Goal: Task Accomplishment & Management: Manage account settings

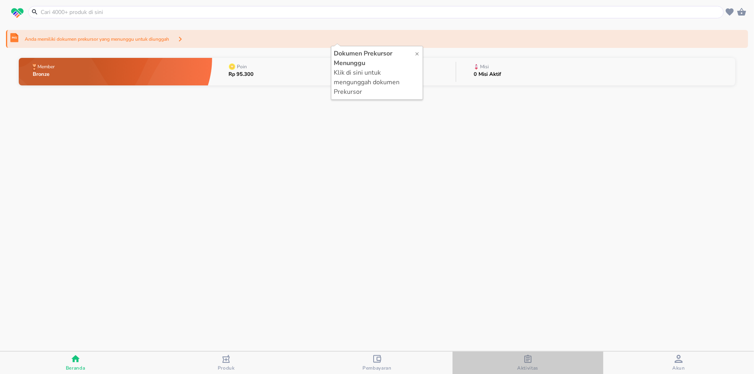
click at [531, 359] on icon "button" at bounding box center [528, 359] width 7 height 8
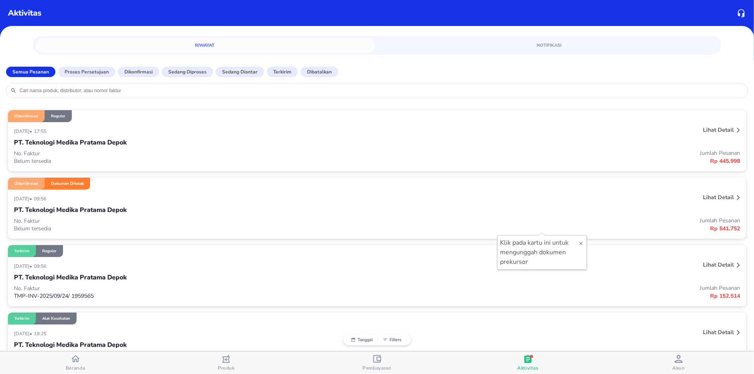
click at [223, 206] on div "PT. Teknologi Medika Pratama Depok" at bounding box center [377, 210] width 726 height 14
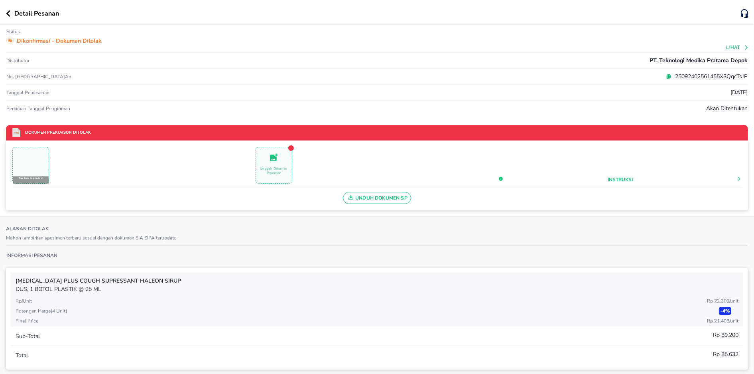
click at [672, 77] on p "25092402561455X3QqcTsJP" at bounding box center [710, 76] width 76 height 8
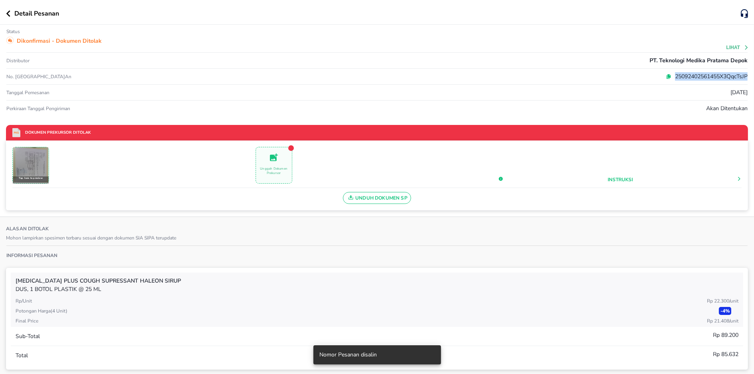
click at [672, 77] on p "25092402561455X3QqcTsJP" at bounding box center [710, 76] width 76 height 8
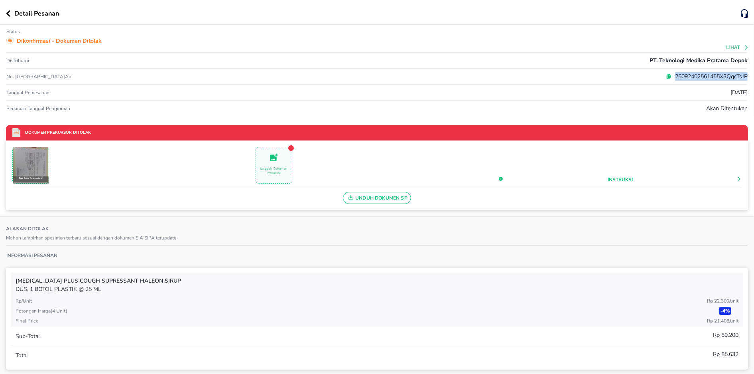
copy p "25092402561455X3QqcTsJP"
click at [38, 170] on img at bounding box center [30, 164] width 35 height 35
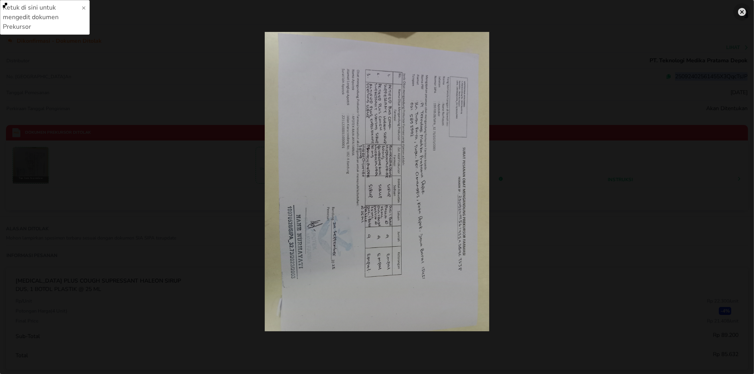
click at [738, 13] on button "settings" at bounding box center [743, 12] width 18 height 18
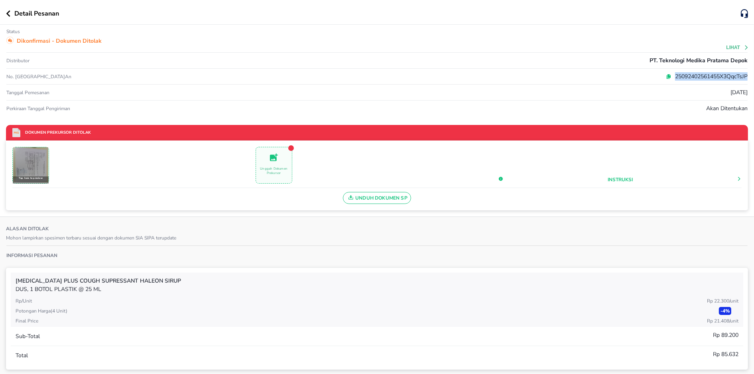
click at [30, 154] on img at bounding box center [30, 164] width 35 height 35
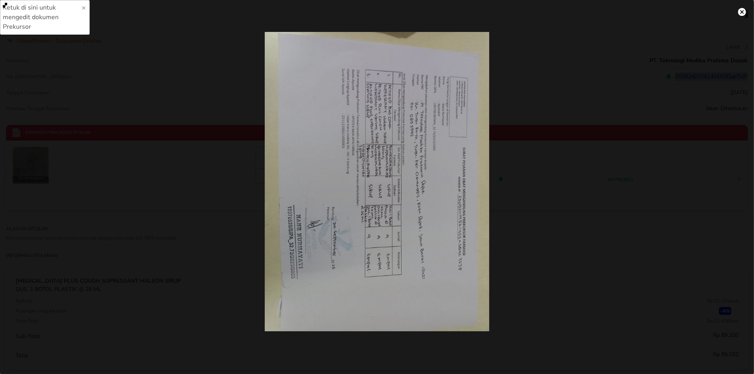
click at [740, 13] on img "settings" at bounding box center [742, 12] width 8 height 8
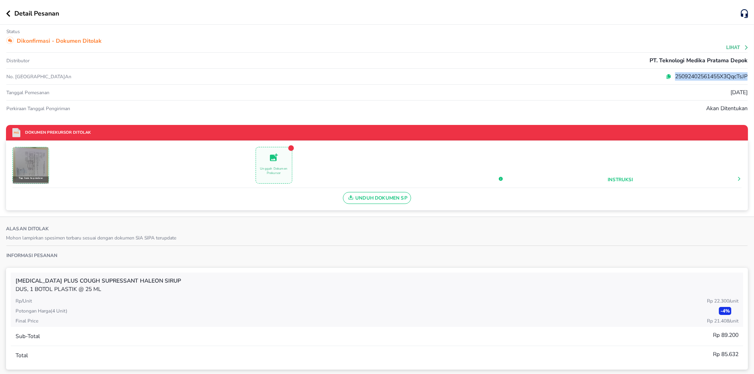
click at [36, 166] on img at bounding box center [30, 164] width 35 height 35
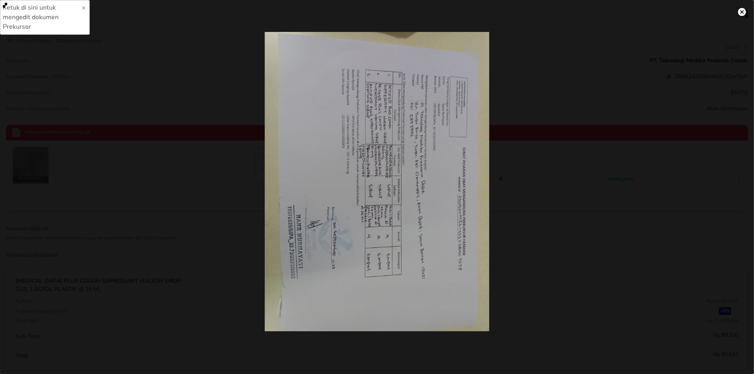
drag, startPoint x: 388, startPoint y: 136, endPoint x: 339, endPoint y: 155, distance: 52.8
click at [741, 14] on img "settings" at bounding box center [742, 12] width 8 height 8
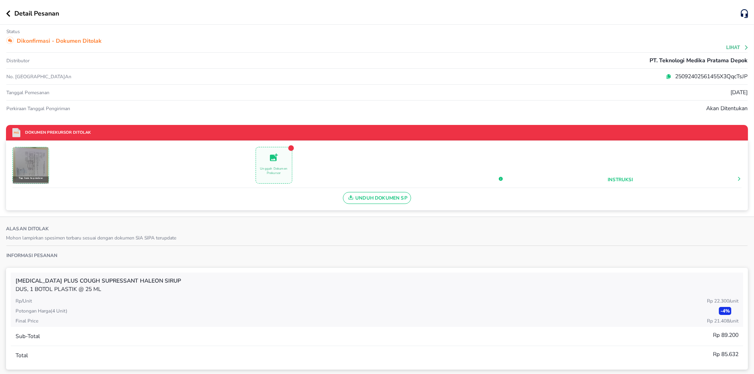
click at [264, 164] on span "Unggah Dokumen Prekursor" at bounding box center [274, 165] width 36 height 26
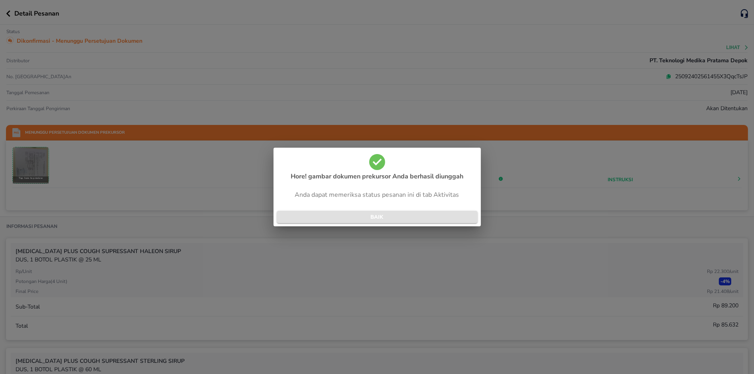
click at [369, 219] on span "BAIK" at bounding box center [377, 217] width 188 height 9
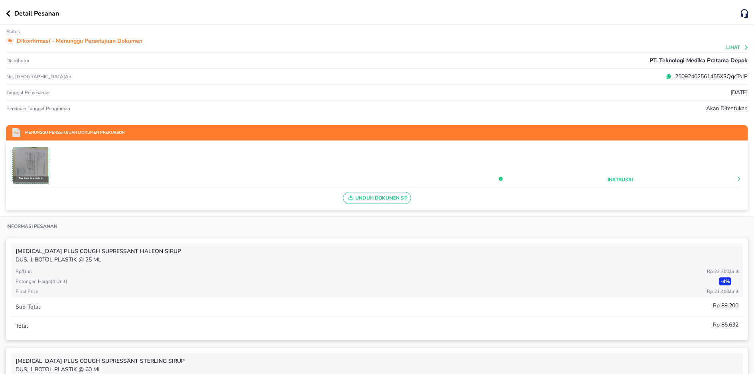
click at [36, 166] on img at bounding box center [30, 164] width 35 height 35
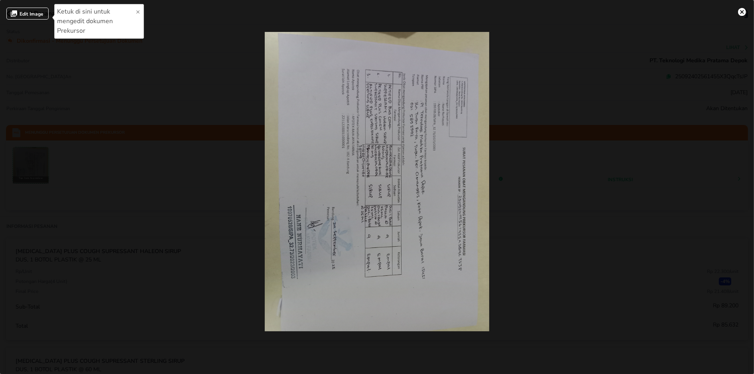
click at [742, 16] on img "settings" at bounding box center [742, 12] width 8 height 8
